Goal: Task Accomplishment & Management: Complete application form

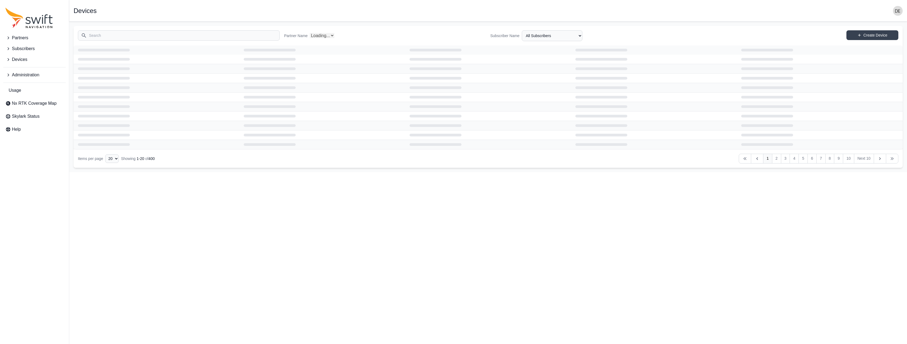
select select "Partner Name"
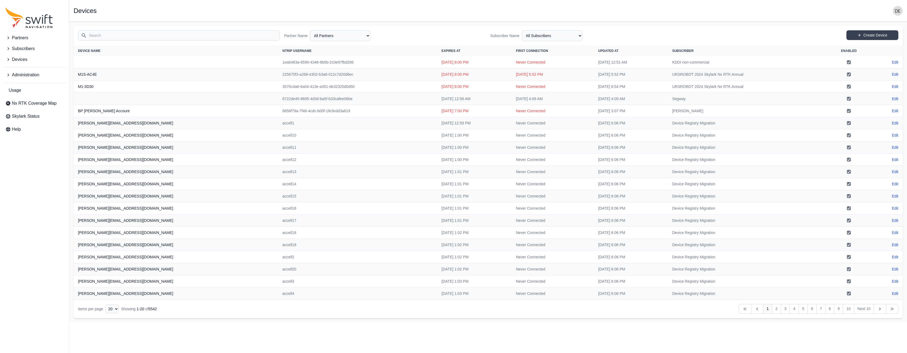
click at [19, 34] on button "Partners" at bounding box center [34, 37] width 62 height 11
click at [18, 35] on span "Partners" at bounding box center [20, 38] width 16 height 6
click at [18, 48] on span "Subscribers" at bounding box center [23, 48] width 23 height 6
click at [22, 71] on span "View Subscribers" at bounding box center [26, 71] width 42 height 6
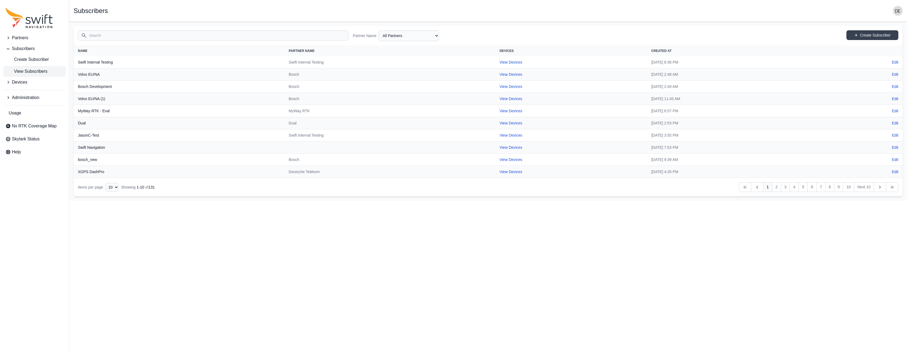
drag, startPoint x: 279, startPoint y: 148, endPoint x: 323, endPoint y: 148, distance: 43.8
click at [327, 149] on td at bounding box center [389, 147] width 211 height 12
drag, startPoint x: 301, startPoint y: 148, endPoint x: 296, endPoint y: 148, distance: 4.6
click at [296, 148] on td at bounding box center [389, 147] width 211 height 12
click at [500, 147] on link "View Devices" at bounding box center [511, 147] width 23 height 4
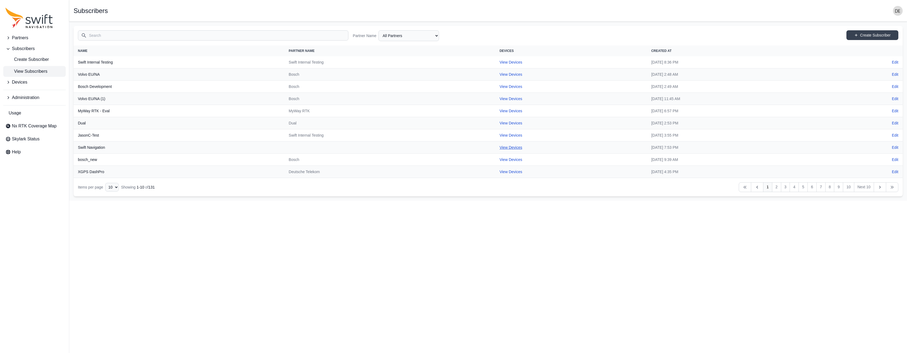
select select "ab3272ce-40d0-4c94-a524-96a758ab755c"
drag, startPoint x: 279, startPoint y: 148, endPoint x: 331, endPoint y: 151, distance: 52.8
click at [335, 152] on td at bounding box center [389, 147] width 211 height 12
click at [108, 185] on select "10 15 20 25 50" at bounding box center [112, 187] width 14 height 9
select select "50"
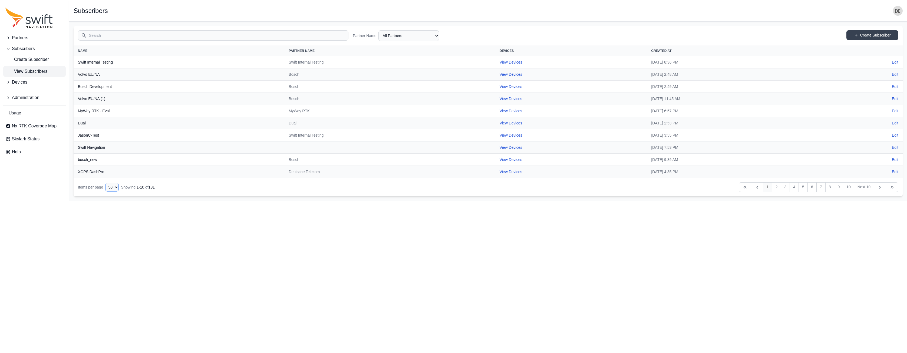
click at [105, 192] on select "10 15 20 25 50" at bounding box center [112, 187] width 14 height 9
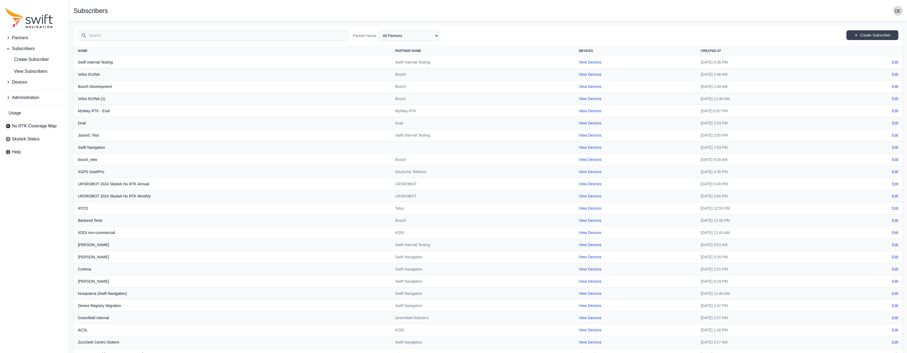
click at [107, 38] on input "Search" at bounding box center [213, 35] width 270 height 10
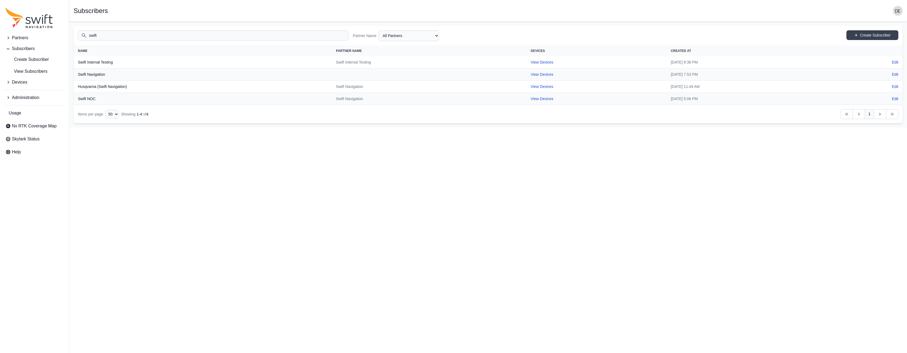
click at [240, 121] on nav "Items per page 10 15 20 25 50 Showing 1 - 4 of 4 Previous Previous 1 Next Next" at bounding box center [488, 114] width 829 height 18
click at [125, 38] on input "swift" at bounding box center [213, 35] width 270 height 10
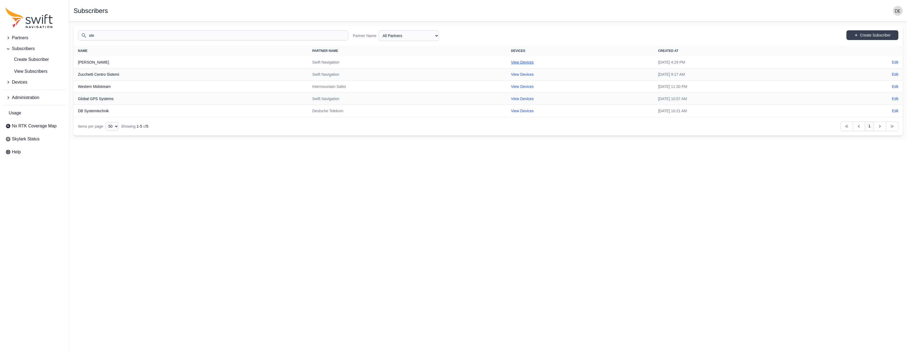
type input "ste"
click at [511, 62] on link "View Devices" at bounding box center [522, 62] width 23 height 4
select select "7102ea18-daa9-4a9d-b9e1-623ca9d7671b"
click at [108, 39] on input "ste" at bounding box center [213, 35] width 270 height 10
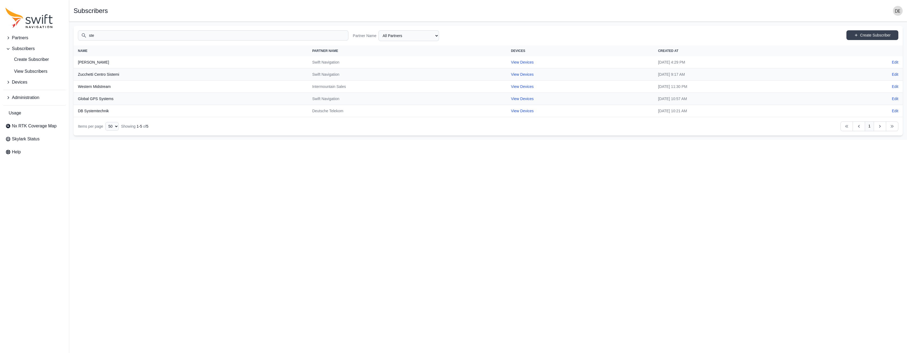
click at [108, 39] on input "ste" at bounding box center [213, 35] width 270 height 10
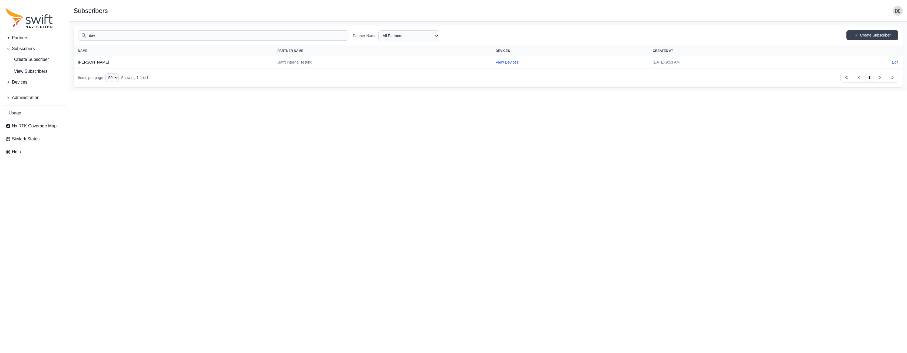
type input "dav"
click at [496, 61] on link "View Devices" at bounding box center [507, 62] width 23 height 4
select select "d7da7485-a83c-4909-bfb4-c9d6997720e8"
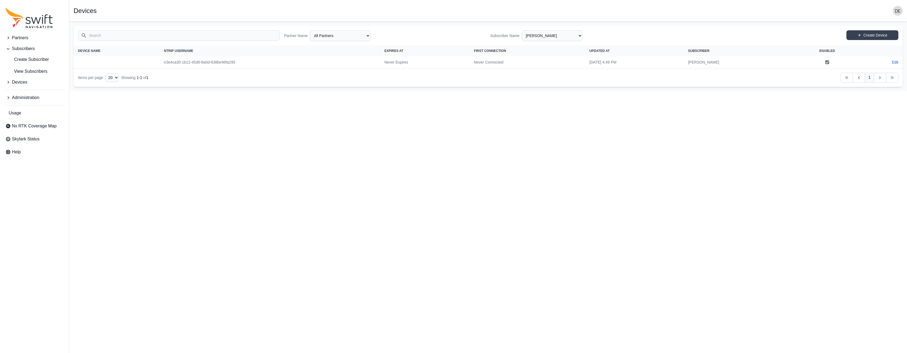
click at [166, 63] on td "e3e4ca30-1b12-45d6-8a0d-638be96fa295" at bounding box center [270, 62] width 220 height 12
click at [889, 37] on link "Create Device" at bounding box center [872, 35] width 52 height 10
select select "ab3272ce-40d0-4c94-a524-96a758ab755c"
select select "d7da7485-a83c-4909-bfb4-c9d6997720e8"
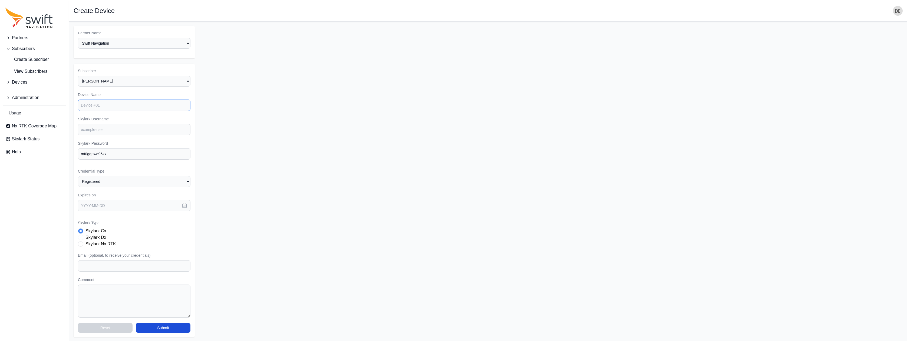
click at [96, 106] on input "Device Name" at bounding box center [134, 105] width 113 height 11
type input "[PERSON_NAME]"
click at [93, 128] on input "Skylark Username" at bounding box center [134, 129] width 113 height 11
type input "[PERSON_NAME]"
click at [117, 153] on input "mt0gqpwq96zx" at bounding box center [134, 153] width 113 height 11
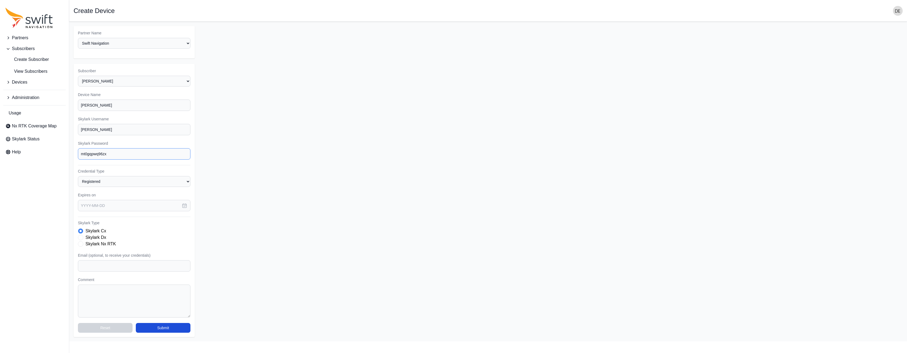
click at [117, 153] on input "mt0gqpwq96zx" at bounding box center [134, 153] width 113 height 11
click at [169, 325] on button "Submit" at bounding box center [163, 328] width 55 height 10
